Goal: Download file/media

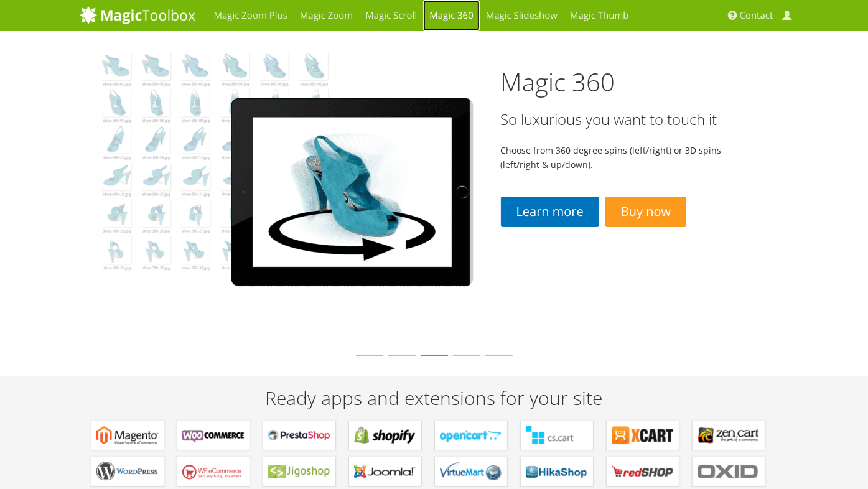
click at [442, 16] on link "Magic 360" at bounding box center [451, 15] width 57 height 31
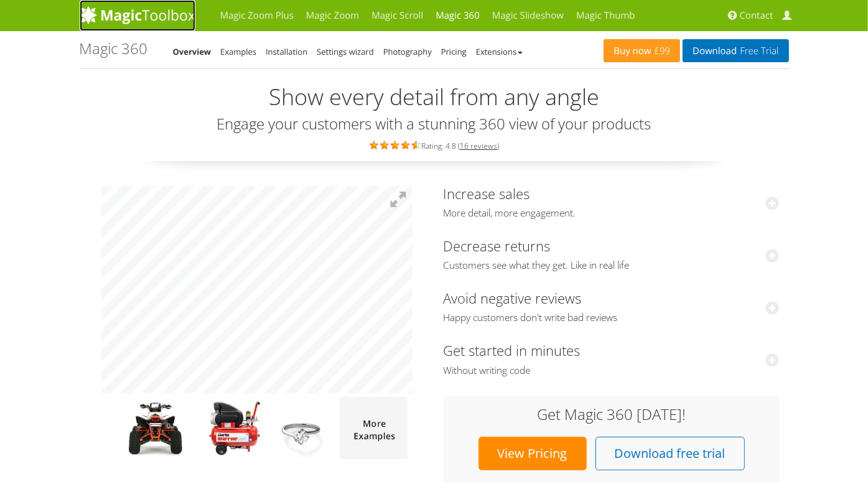
click at [149, 17] on img at bounding box center [138, 15] width 116 height 19
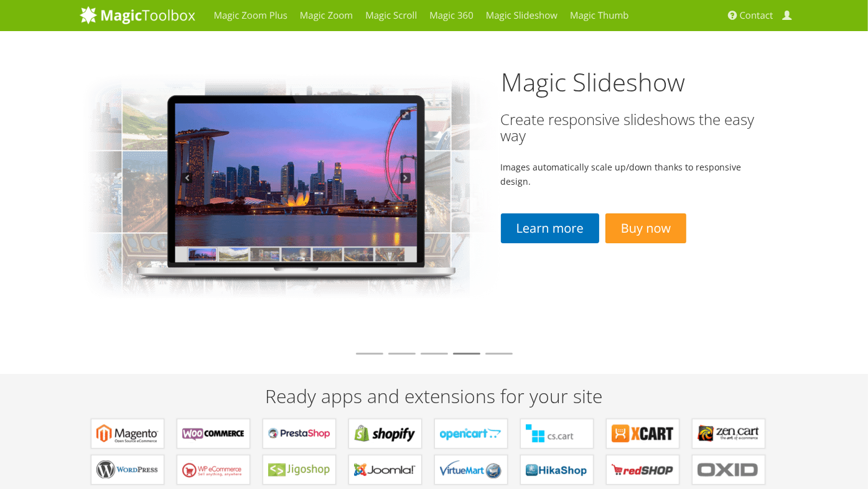
click at [162, 385] on div "Ready apps and extensions for your site Extensions for Magento Plugins for WooC…" at bounding box center [434, 492] width 709 height 237
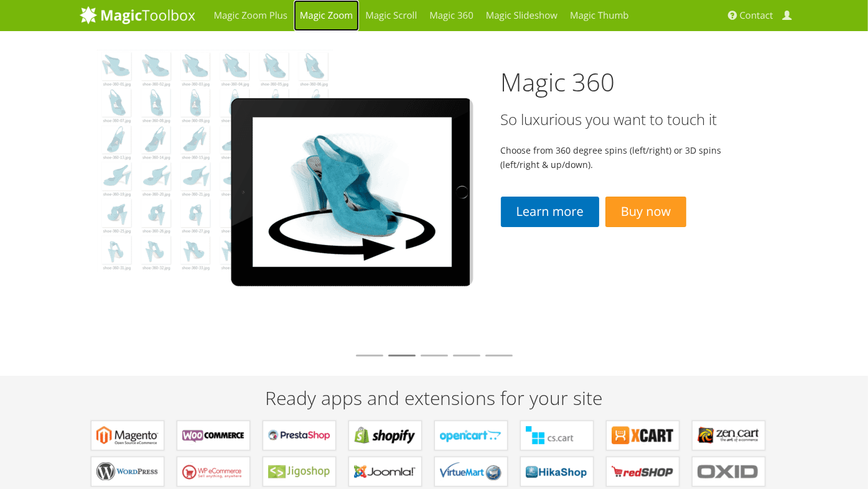
click at [341, 19] on link "Magic Zoom" at bounding box center [326, 15] width 65 height 31
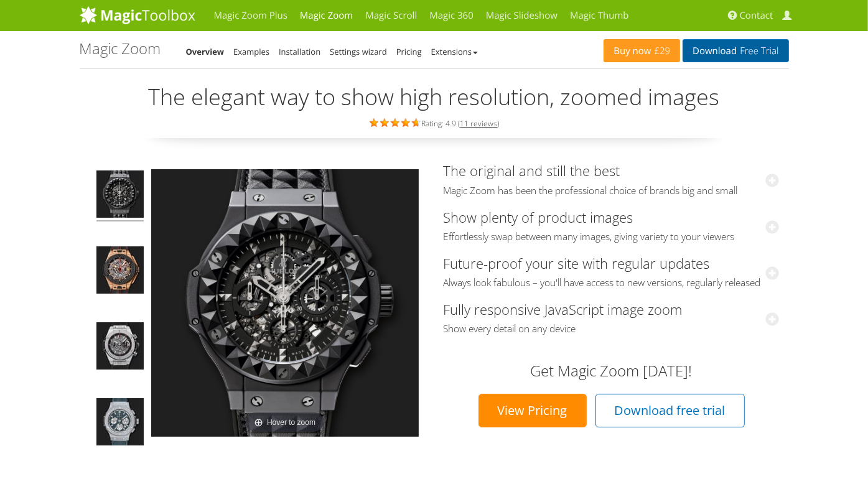
click at [711, 45] on link "Download Free Trial" at bounding box center [736, 50] width 106 height 23
click at [784, 255] on div "The original and still the best Magic Zoom has been the professional choice of …" at bounding box center [611, 298] width 355 height 283
click at [729, 54] on link "Download Free Trial" at bounding box center [736, 50] width 106 height 23
